Goal: Navigation & Orientation: Find specific page/section

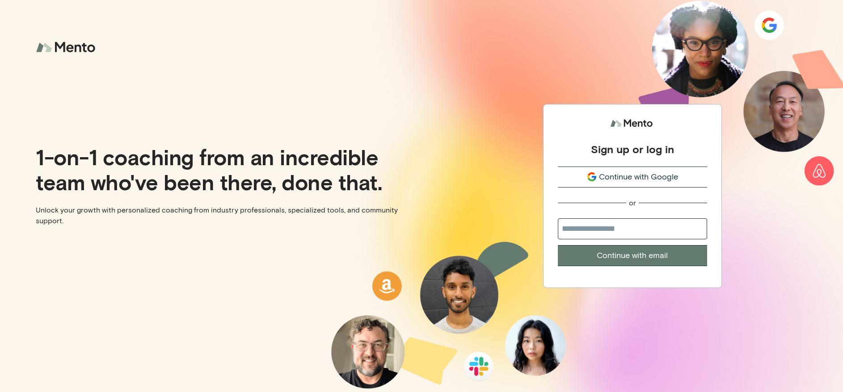
drag, startPoint x: 606, startPoint y: 230, endPoint x: 610, endPoint y: 224, distance: 7.4
click at [606, 230] on input "email" at bounding box center [632, 228] width 149 height 21
type input "**********"
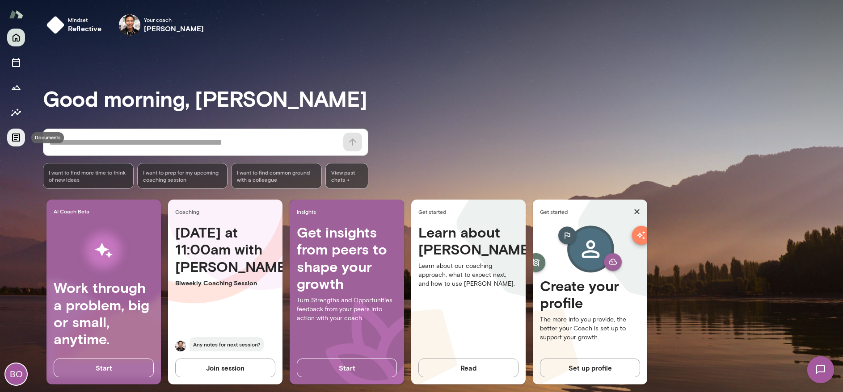
click at [16, 138] on icon "Documents" at bounding box center [16, 138] width 8 height 8
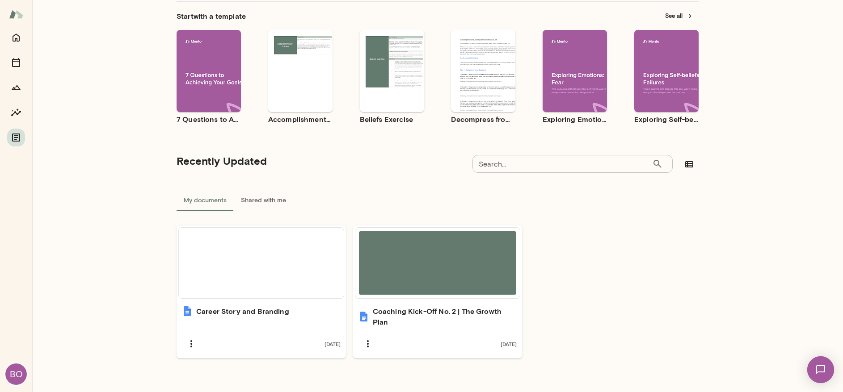
scroll to position [68, 0]
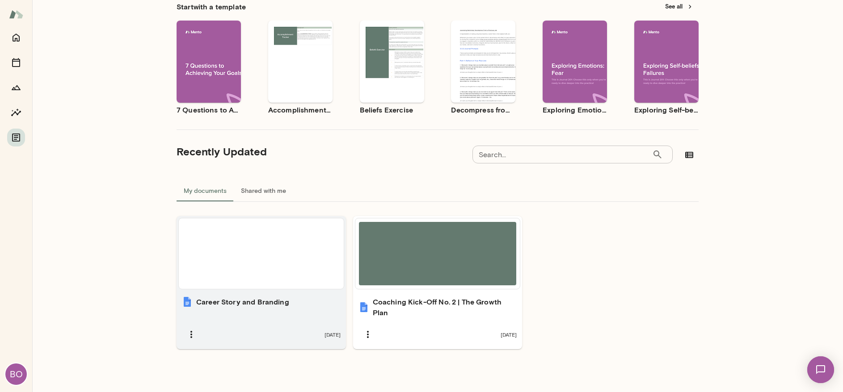
click at [239, 302] on h6 "Career Story and Branding" at bounding box center [242, 302] width 93 height 11
